Goal: Task Accomplishment & Management: Manage account settings

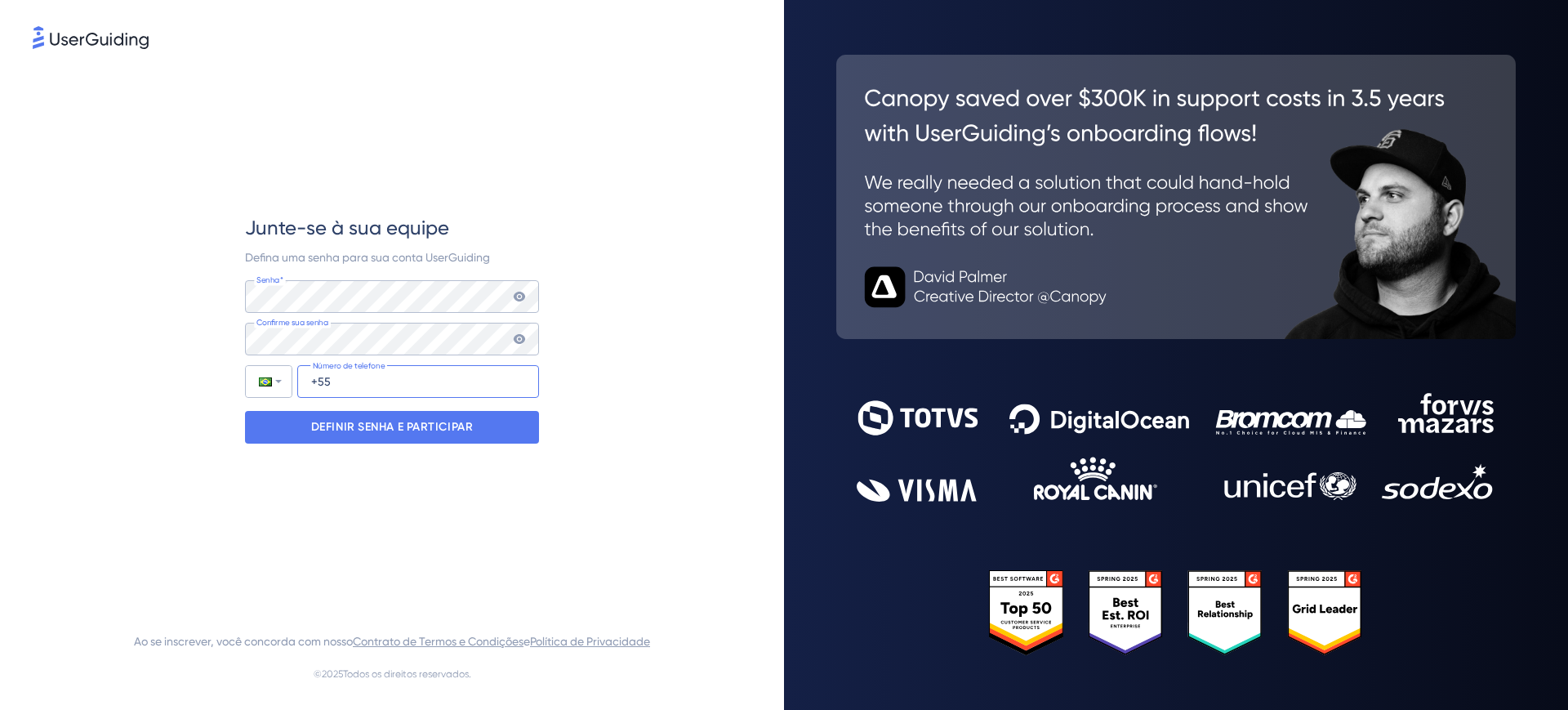
click at [328, 379] on input "+55" at bounding box center [418, 381] width 242 height 32
type input "[PHONE_NUMBER]"
click at [342, 426] on font "DEFINIR SENHA E PARTICIPAR" at bounding box center [392, 427] width 162 height 14
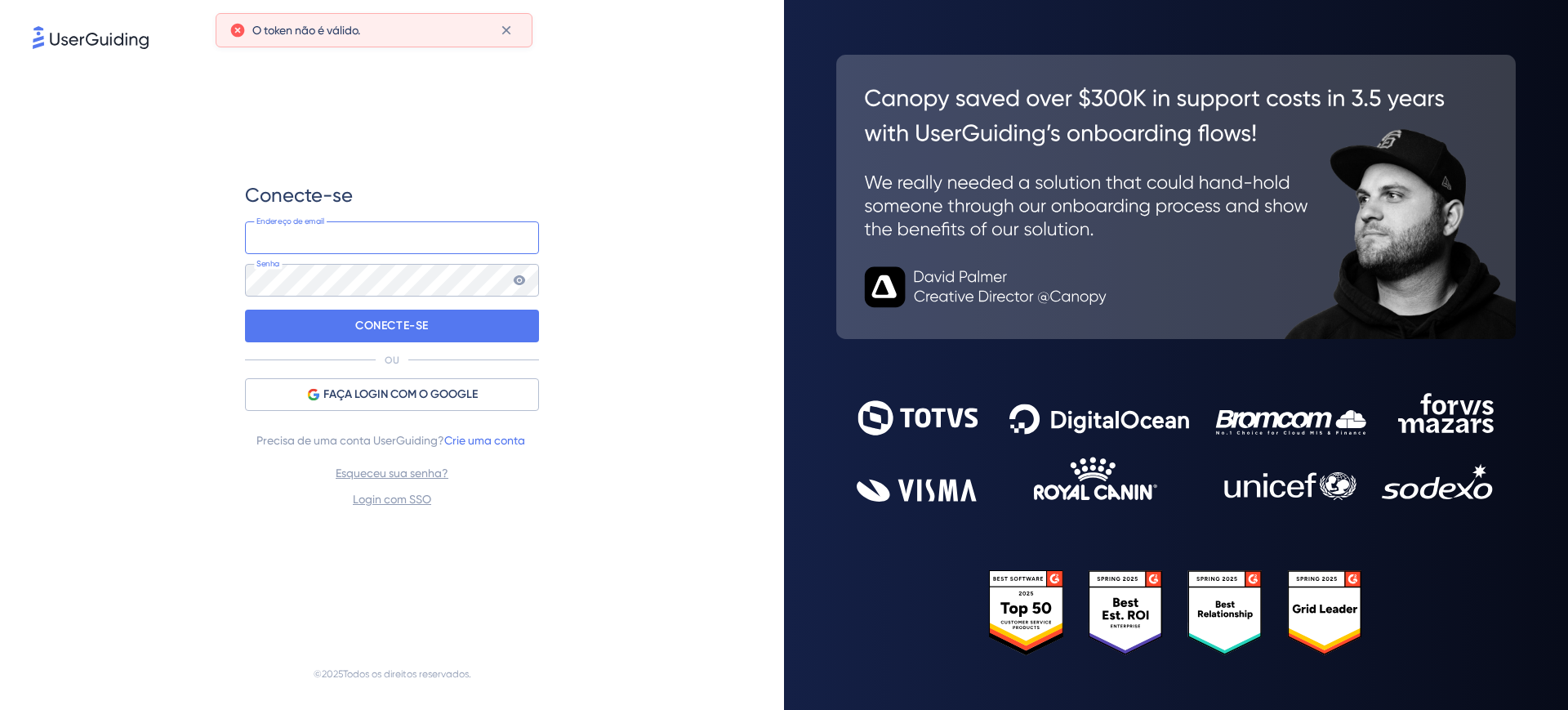
click at [351, 229] on input "email" at bounding box center [392, 238] width 294 height 32
type input "[PERSON_NAME][EMAIL_ADDRESS][DOMAIN_NAME]"
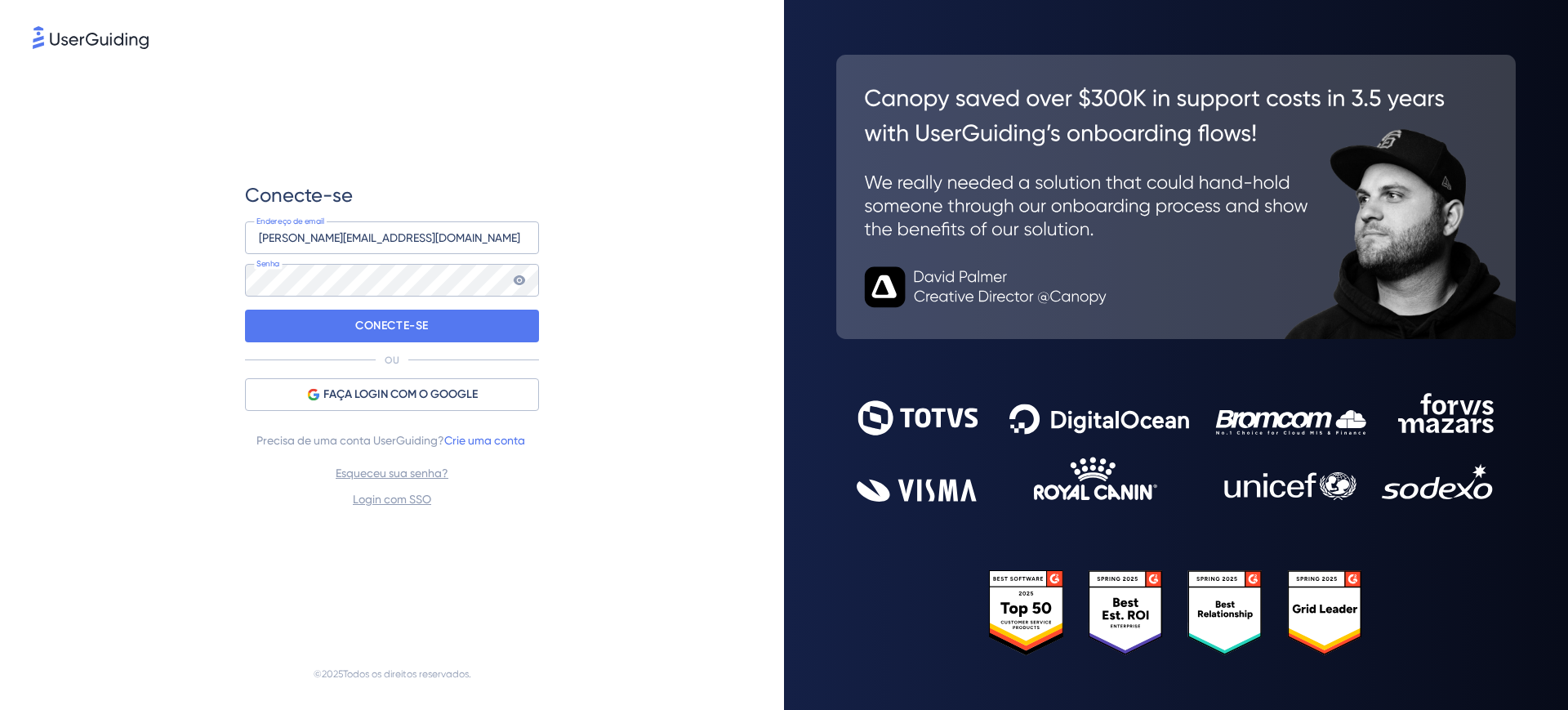
click at [522, 284] on icon at bounding box center [520, 280] width 13 height 13
click at [336, 324] on div "CONECTE-SE" at bounding box center [392, 326] width 294 height 32
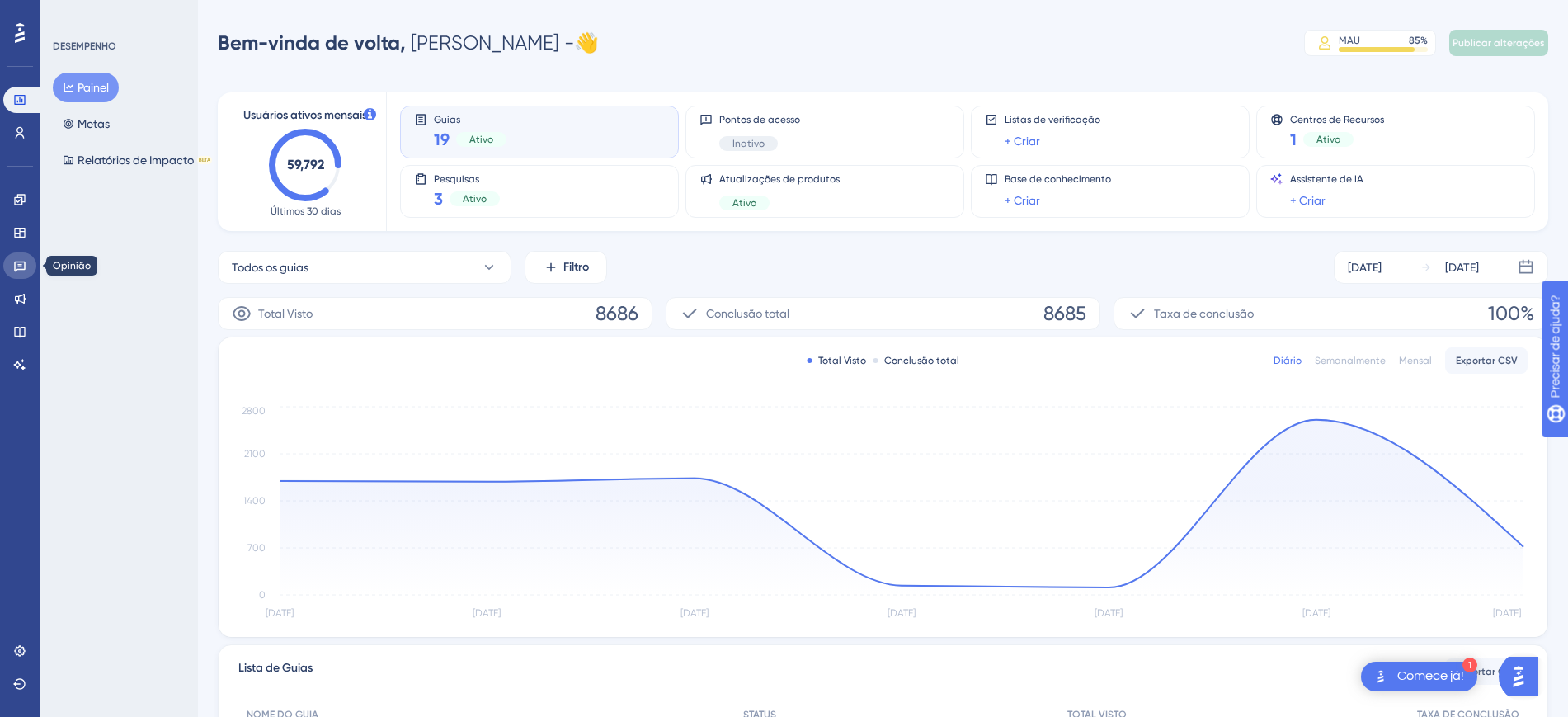
click at [22, 264] on icon at bounding box center [20, 265] width 13 height 13
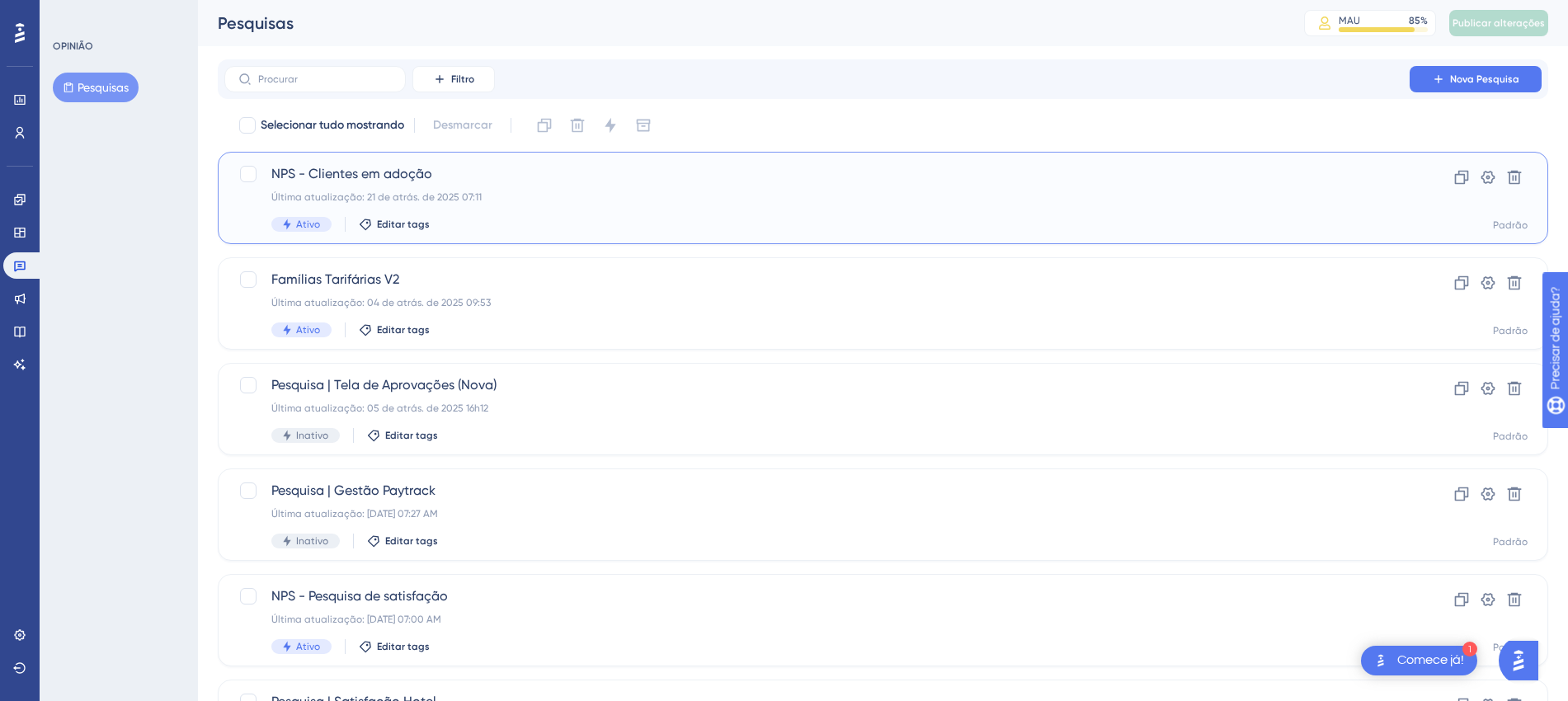
click at [393, 176] on font "NPS - Clientes em adoção" at bounding box center [352, 173] width 161 height 16
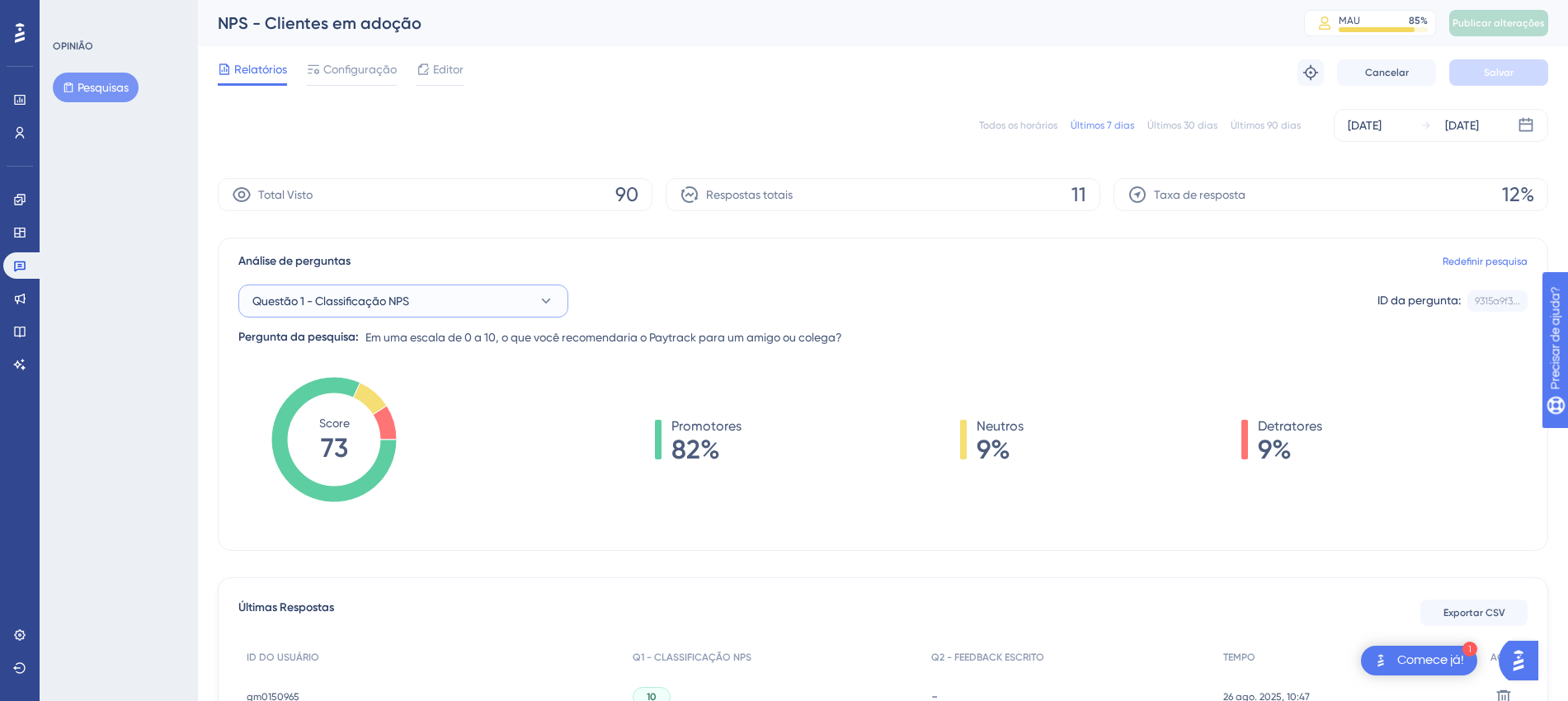
click at [402, 299] on font "Questão 1 - Classificação NPS" at bounding box center [330, 301] width 156 height 13
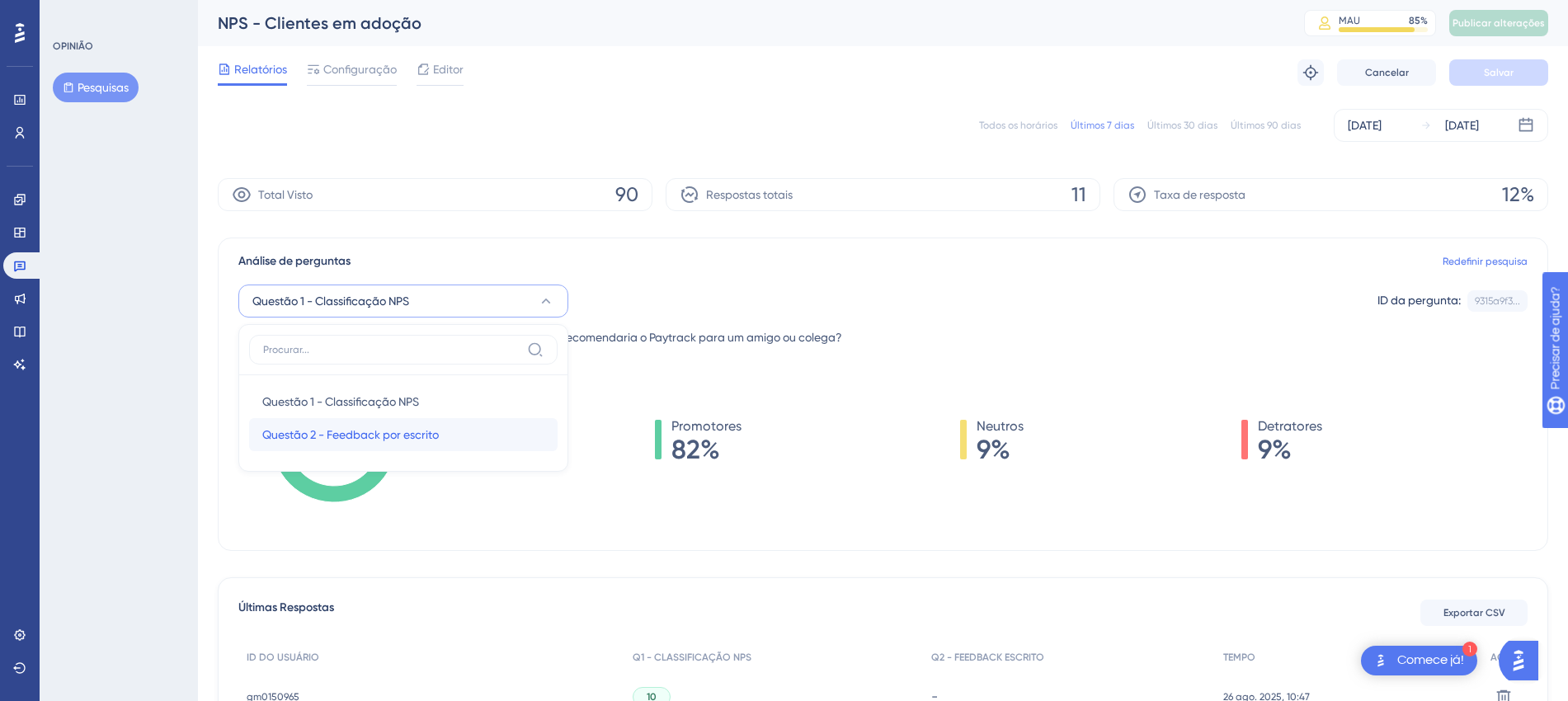
click at [336, 438] on font "Questão 2 - Feedback por escrito" at bounding box center [350, 435] width 176 height 13
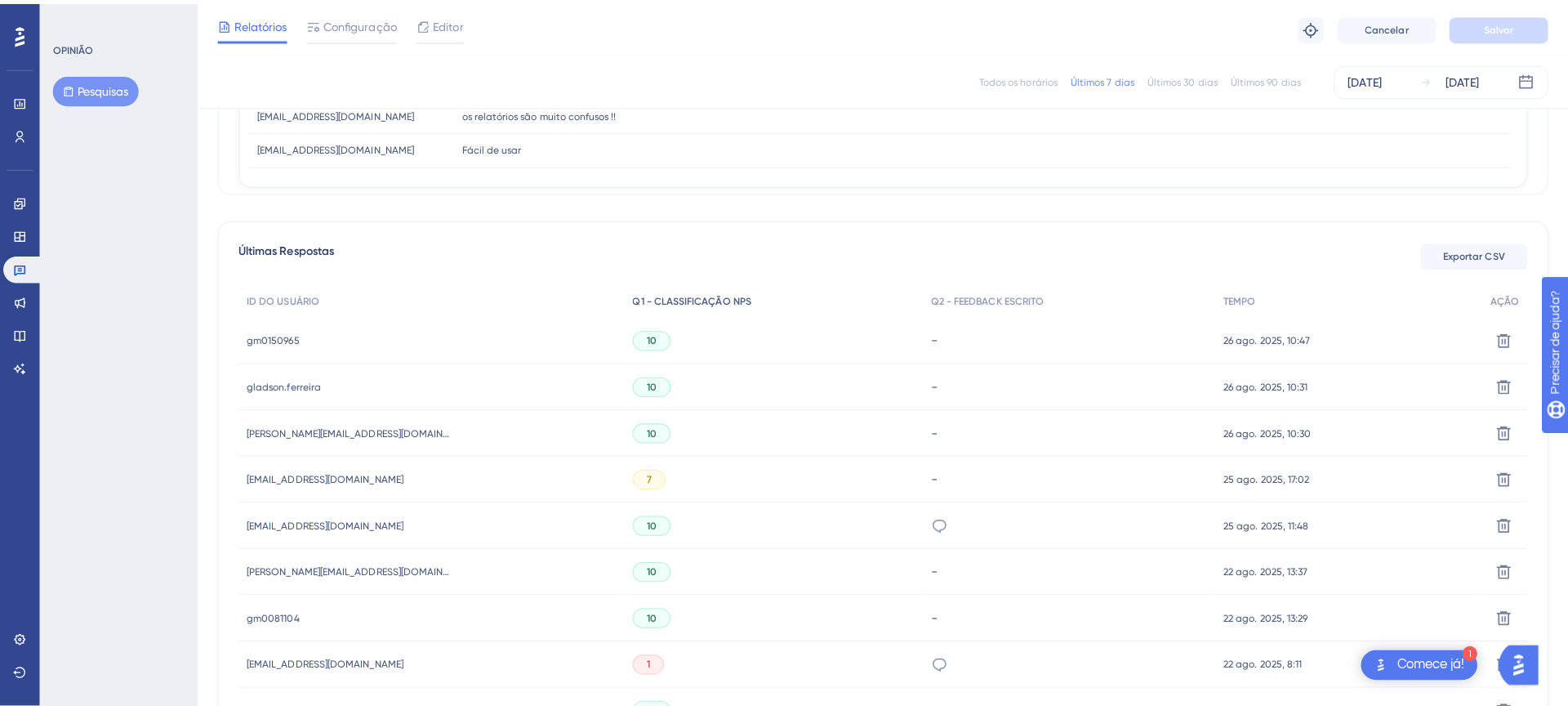
scroll to position [408, 0]
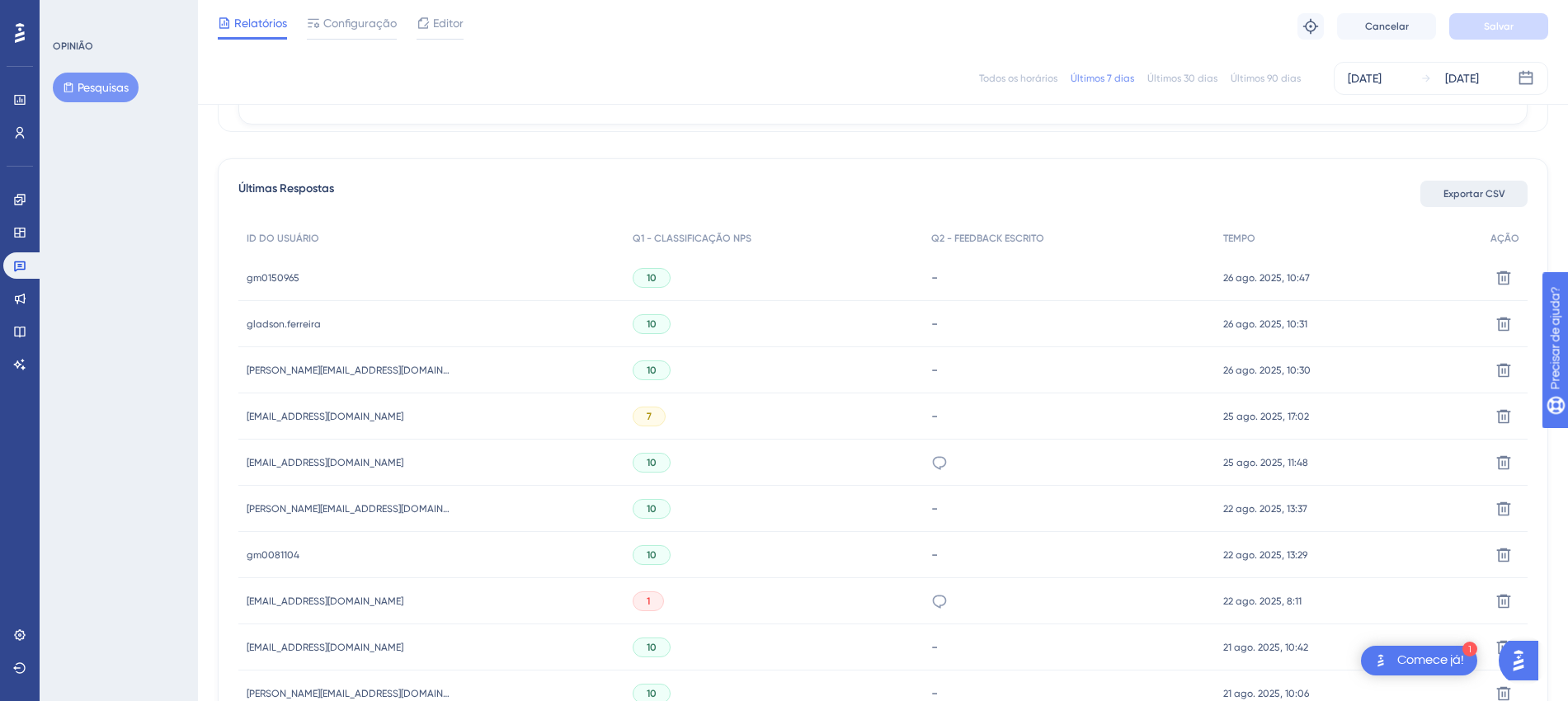
click at [1474, 189] on font "Exportar CSV" at bounding box center [1474, 194] width 62 height 11
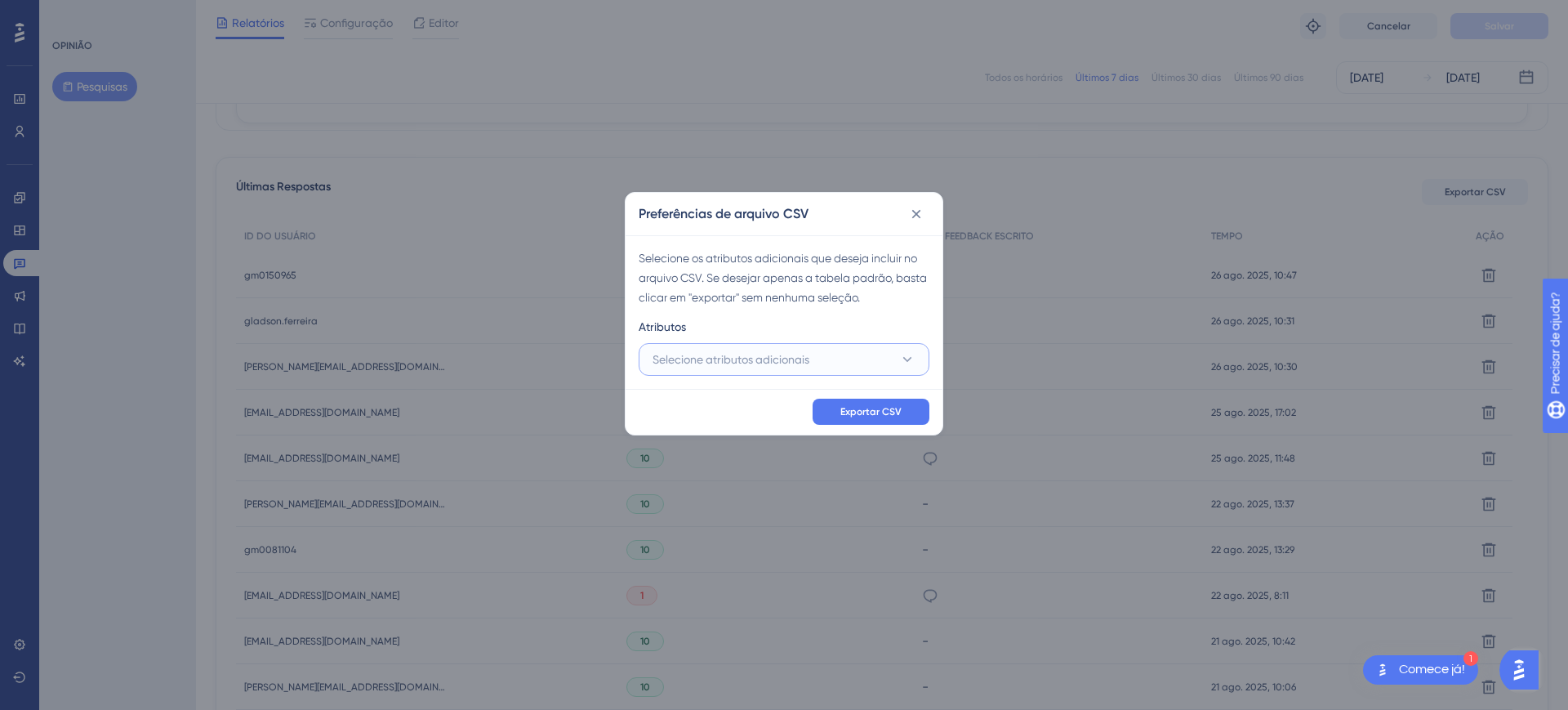
click at [826, 367] on button "Selecione atributos adicionais" at bounding box center [783, 359] width 290 height 32
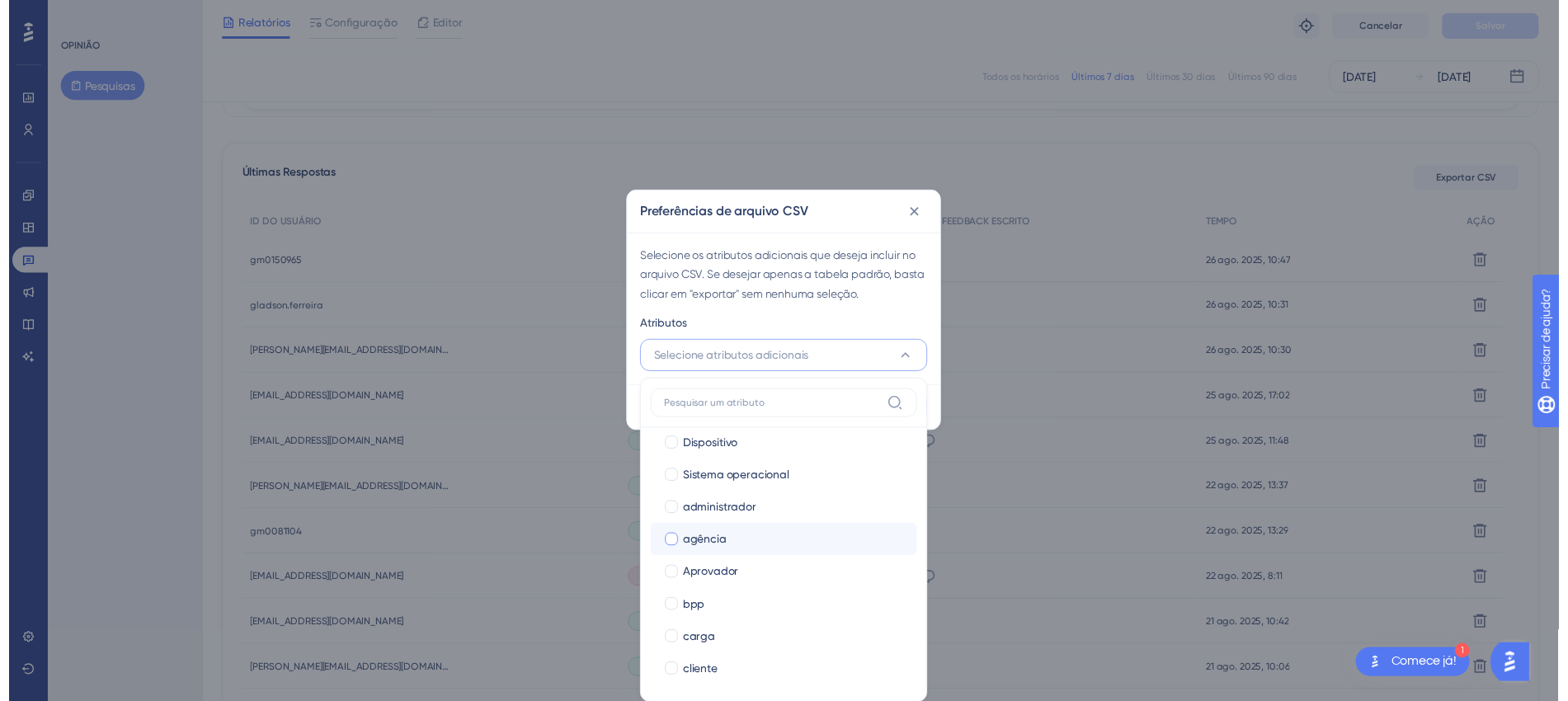
scroll to position [206, 0]
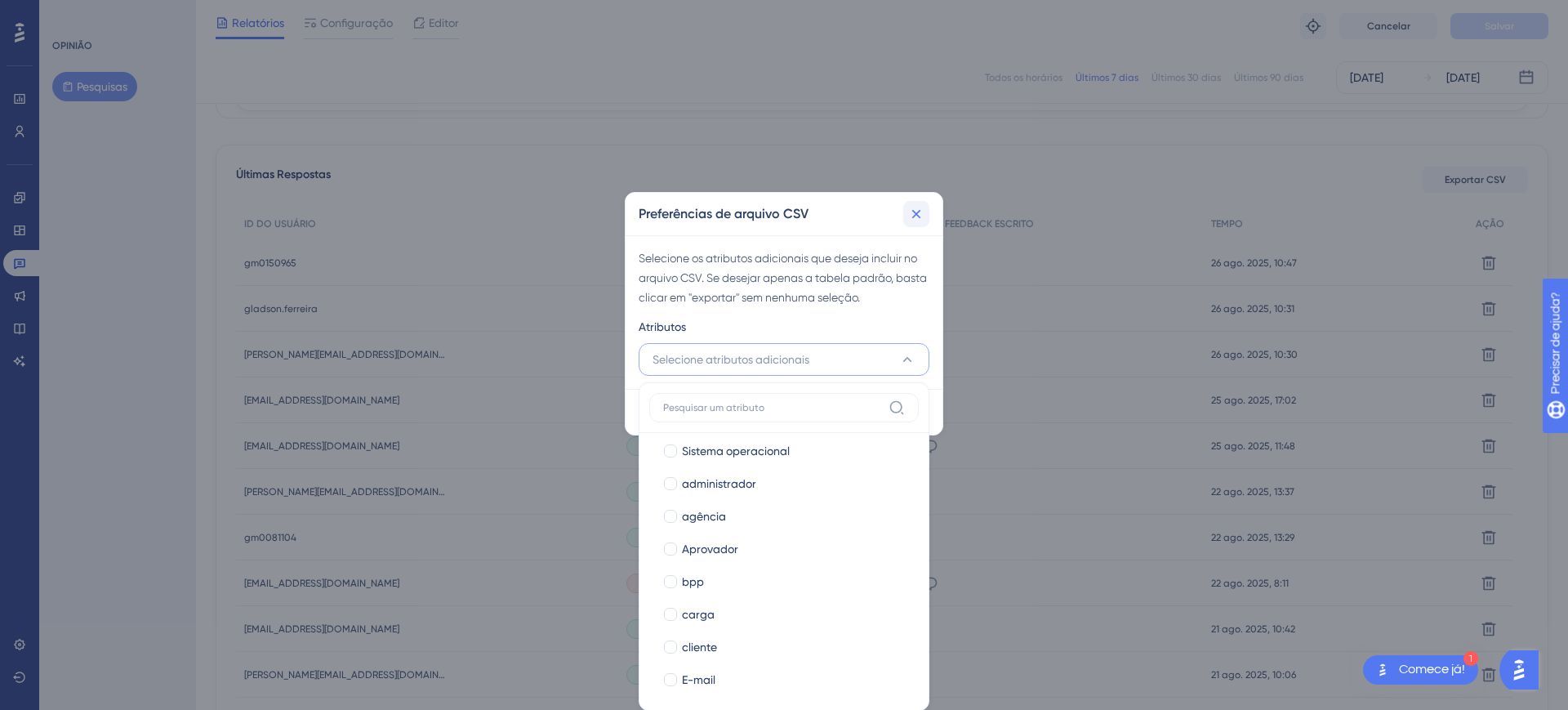
click at [920, 209] on icon at bounding box center [917, 214] width 17 height 17
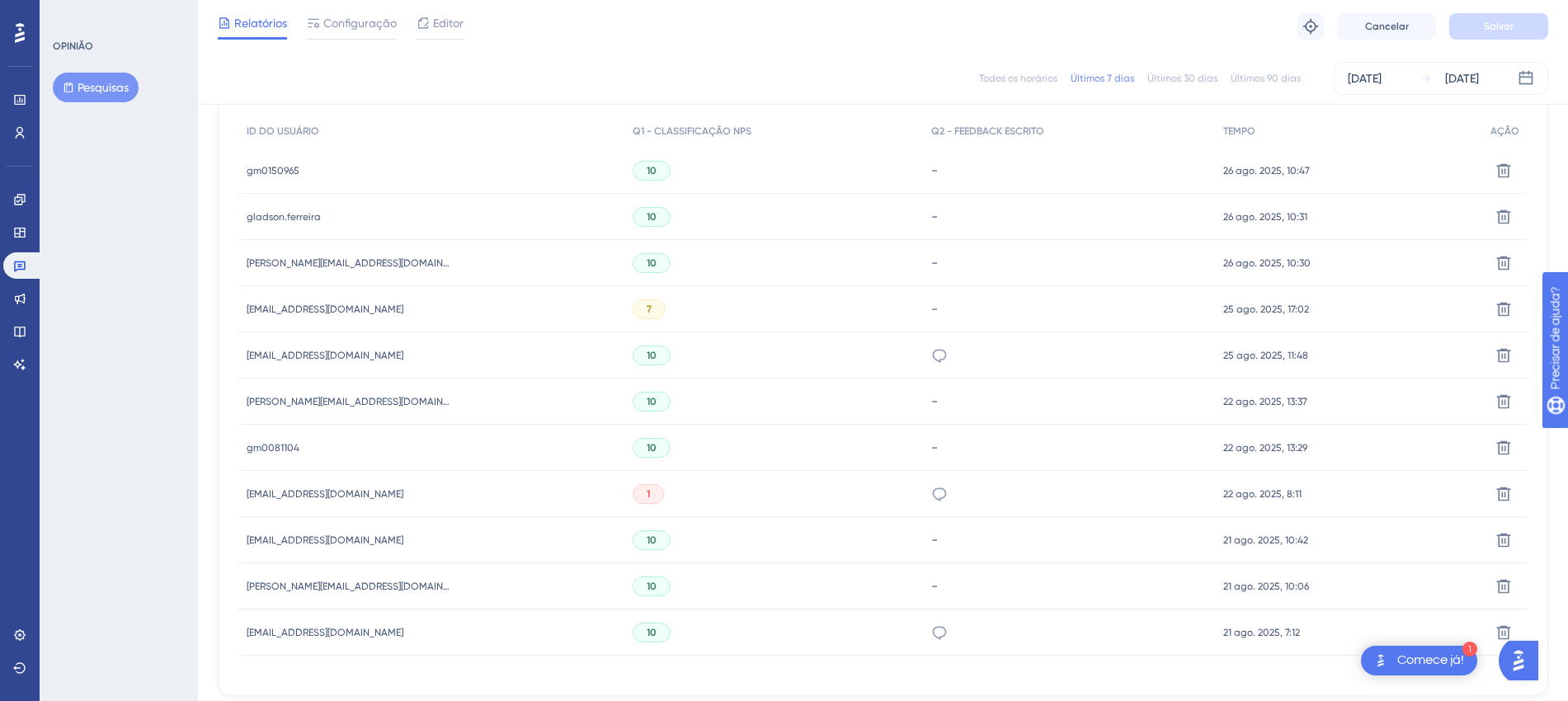
scroll to position [601, 0]
